Goal: Information Seeking & Learning: Understand process/instructions

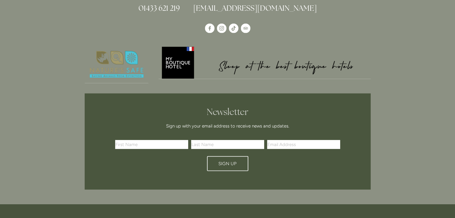
scroll to position [1787, 0]
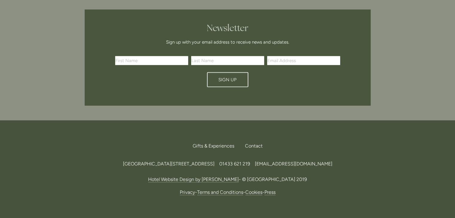
click at [223, 190] on link "Terms and Conditions" at bounding box center [220, 193] width 46 height 6
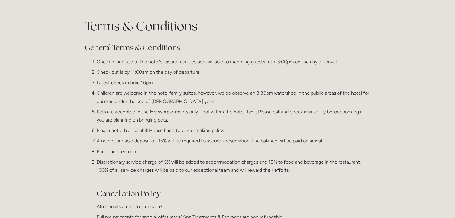
scroll to position [47, 0]
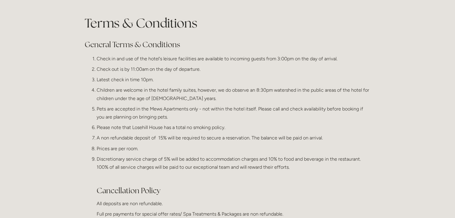
drag, startPoint x: 91, startPoint y: 59, endPoint x: 294, endPoint y: 169, distance: 231.2
click at [294, 169] on ol "Check in and use of the hotel's leisure facilities are available to incoming gu…" at bounding box center [228, 166] width 286 height 222
copy ol "Check in and use of the hotel's leisure facilities are available to incoming gu…"
